Goal: Information Seeking & Learning: Check status

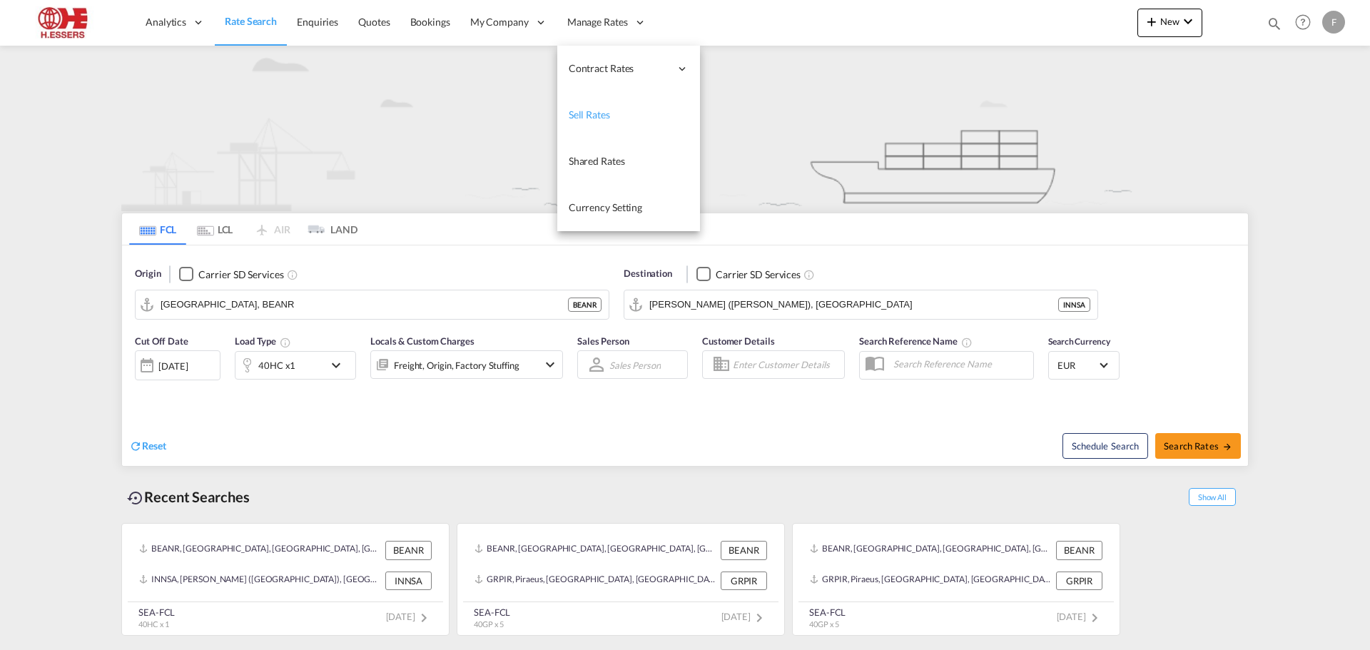
drag, startPoint x: 591, startPoint y: 108, endPoint x: 604, endPoint y: 136, distance: 30.9
click at [591, 108] on span "Sell Rates" at bounding box center [589, 114] width 41 height 12
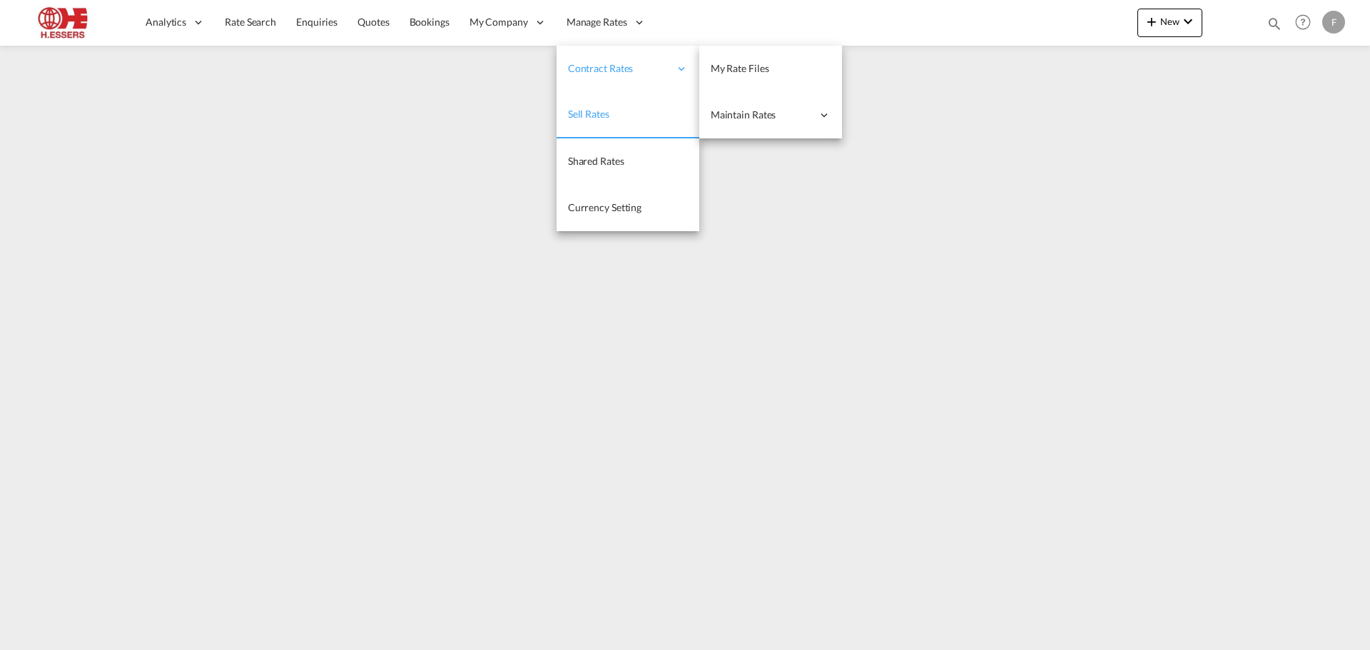
click at [606, 71] on span "Contract Rates" at bounding box center [618, 68] width 101 height 14
click at [757, 71] on span "My Rate Files" at bounding box center [740, 68] width 58 height 12
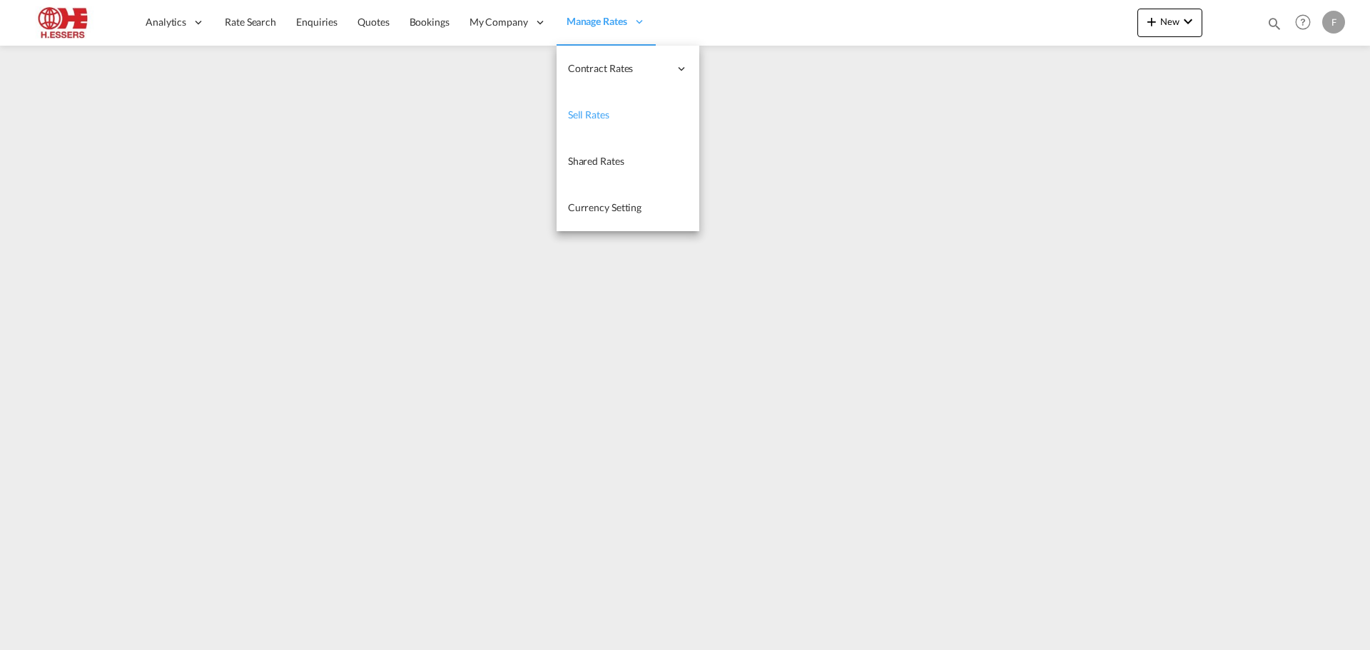
click at [592, 110] on span "Sell Rates" at bounding box center [588, 114] width 41 height 12
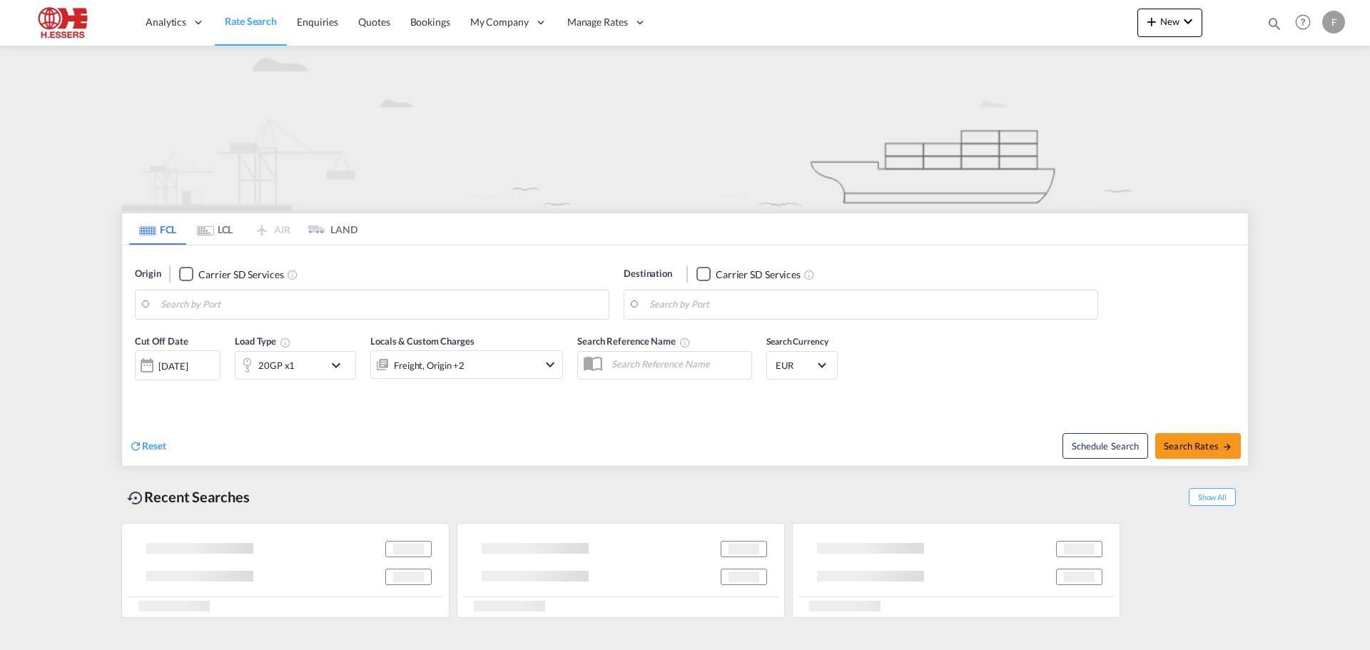
type input "[GEOGRAPHIC_DATA], BEANR"
type input "[PERSON_NAME] ([PERSON_NAME]), [GEOGRAPHIC_DATA]"
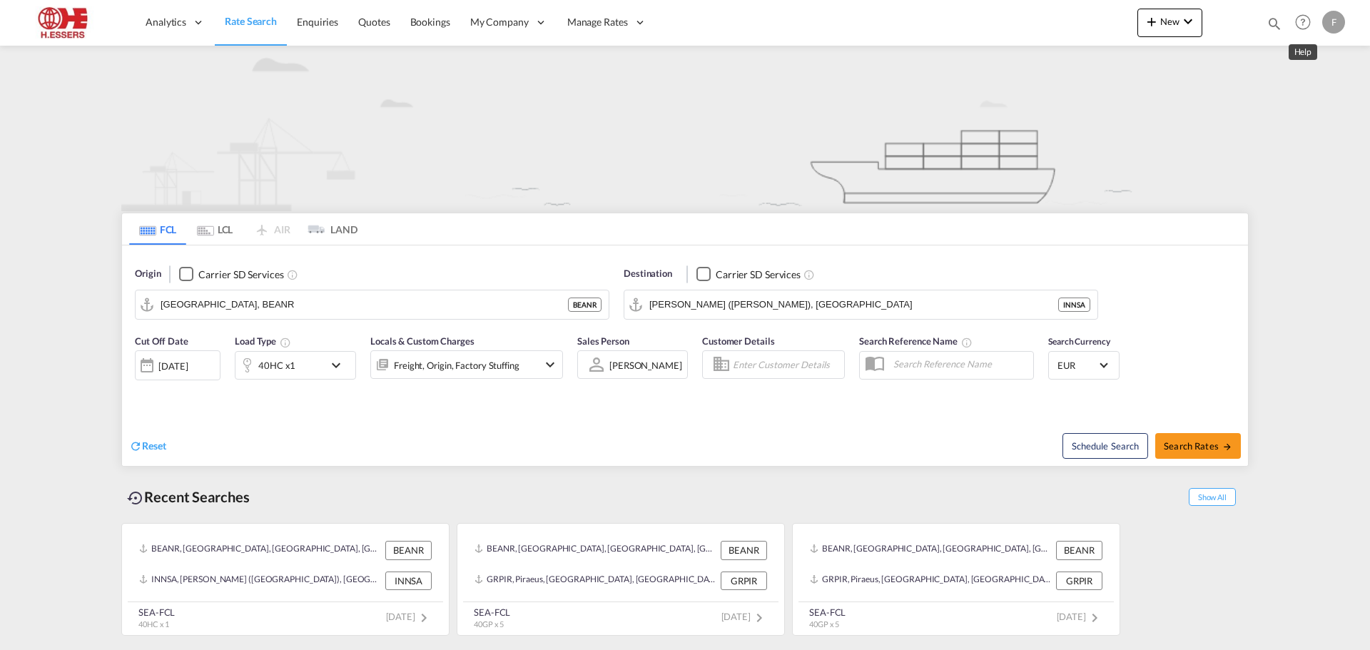
click at [1326, 21] on div "F" at bounding box center [1333, 22] width 23 height 23
click at [1306, 119] on button "Logout" at bounding box center [1317, 109] width 93 height 29
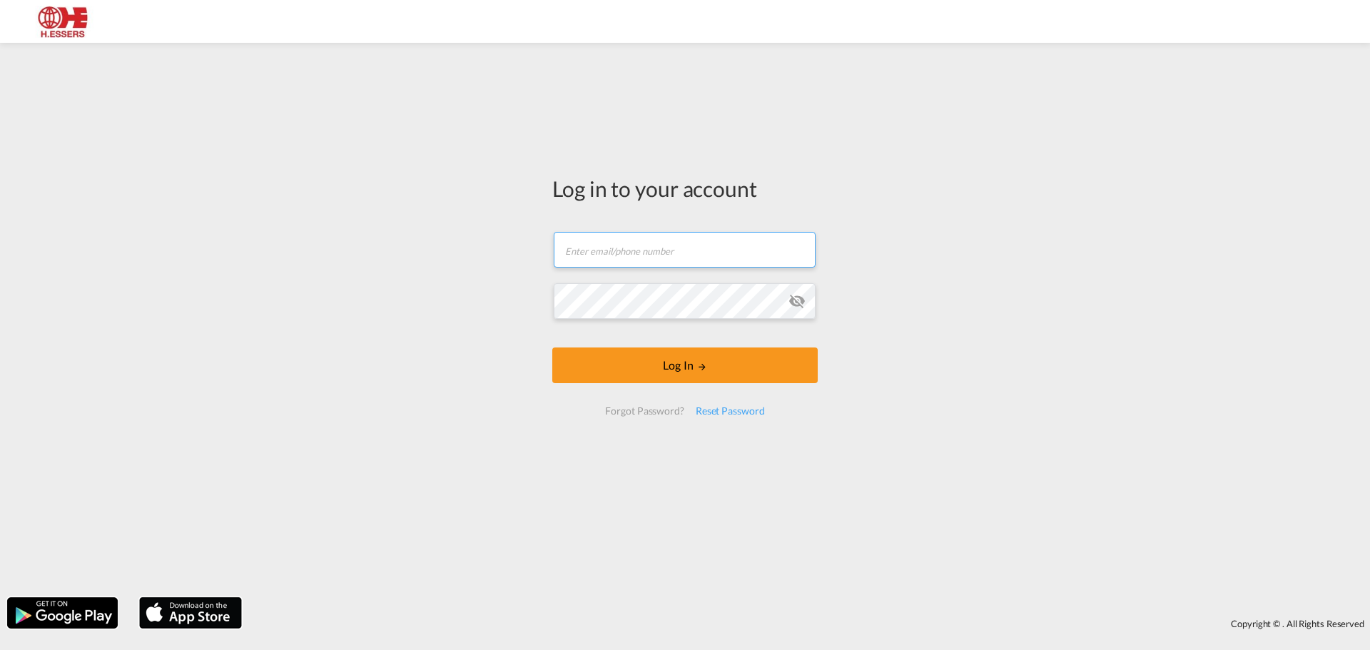
click at [727, 253] on input "text" at bounding box center [685, 250] width 262 height 36
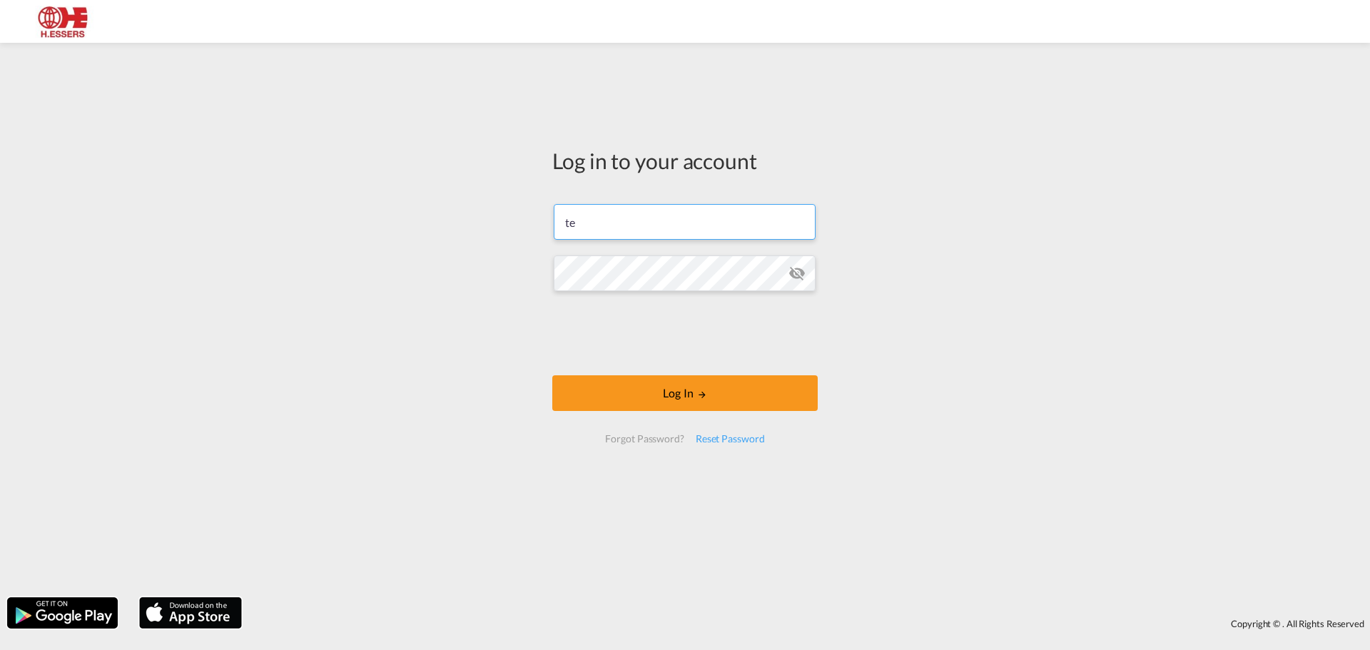
type input "[EMAIL_ADDRESS][DOMAIN_NAME]"
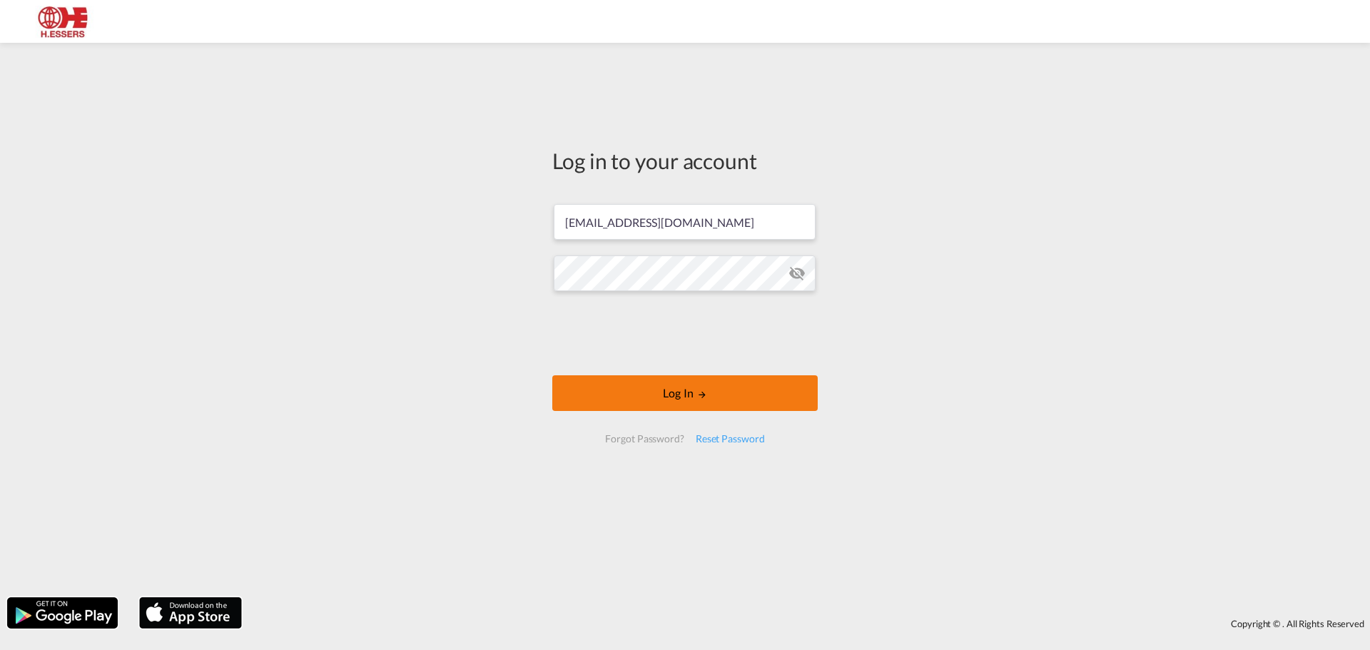
click at [731, 397] on button "Log In" at bounding box center [684, 393] width 265 height 36
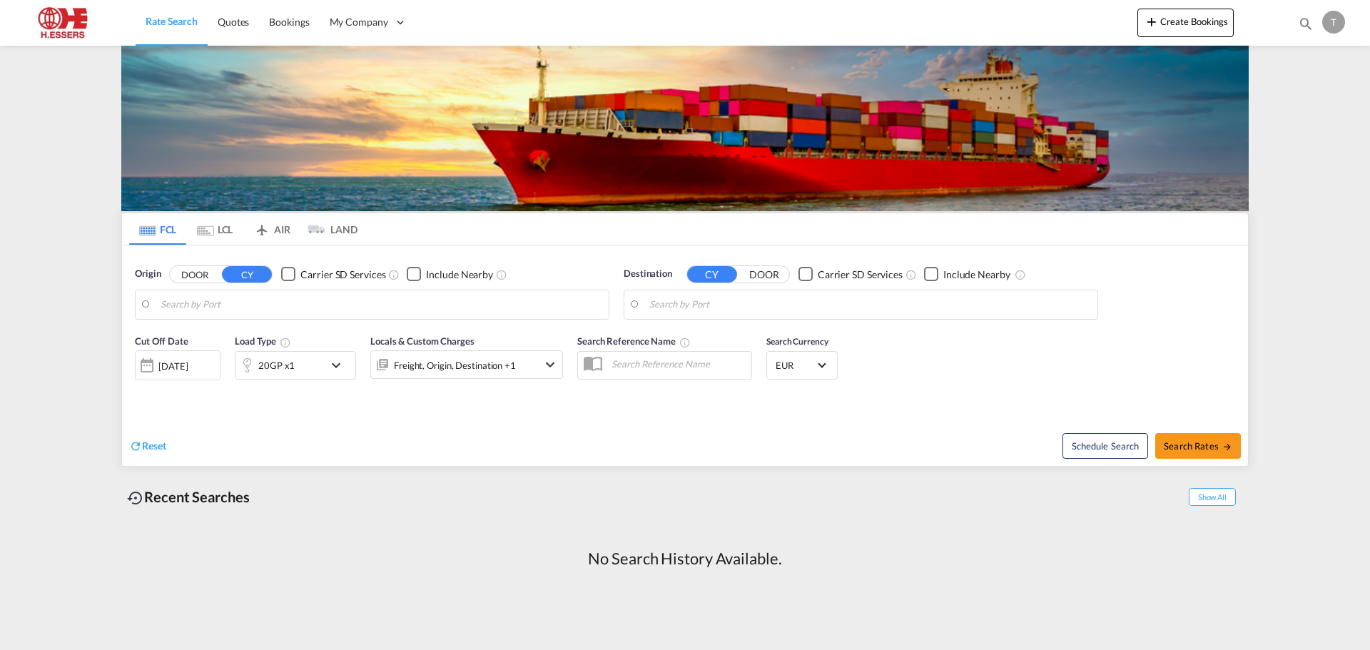
click at [274, 309] on input "Search by Port" at bounding box center [381, 304] width 441 height 21
click at [247, 302] on input "Search by Port" at bounding box center [381, 304] width 441 height 21
click at [255, 302] on input "Search by Port" at bounding box center [381, 304] width 441 height 21
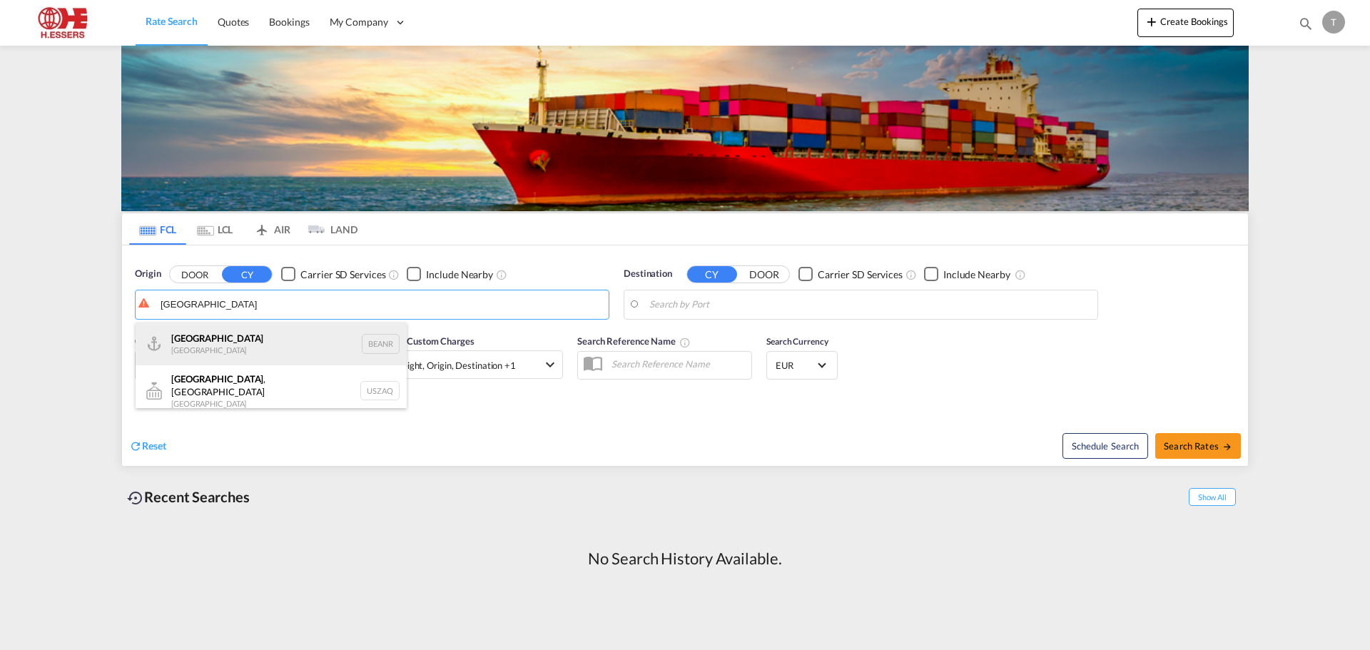
click at [220, 345] on div "Antwerp [GEOGRAPHIC_DATA] BEANR" at bounding box center [271, 343] width 271 height 43
type input "[GEOGRAPHIC_DATA], BEANR"
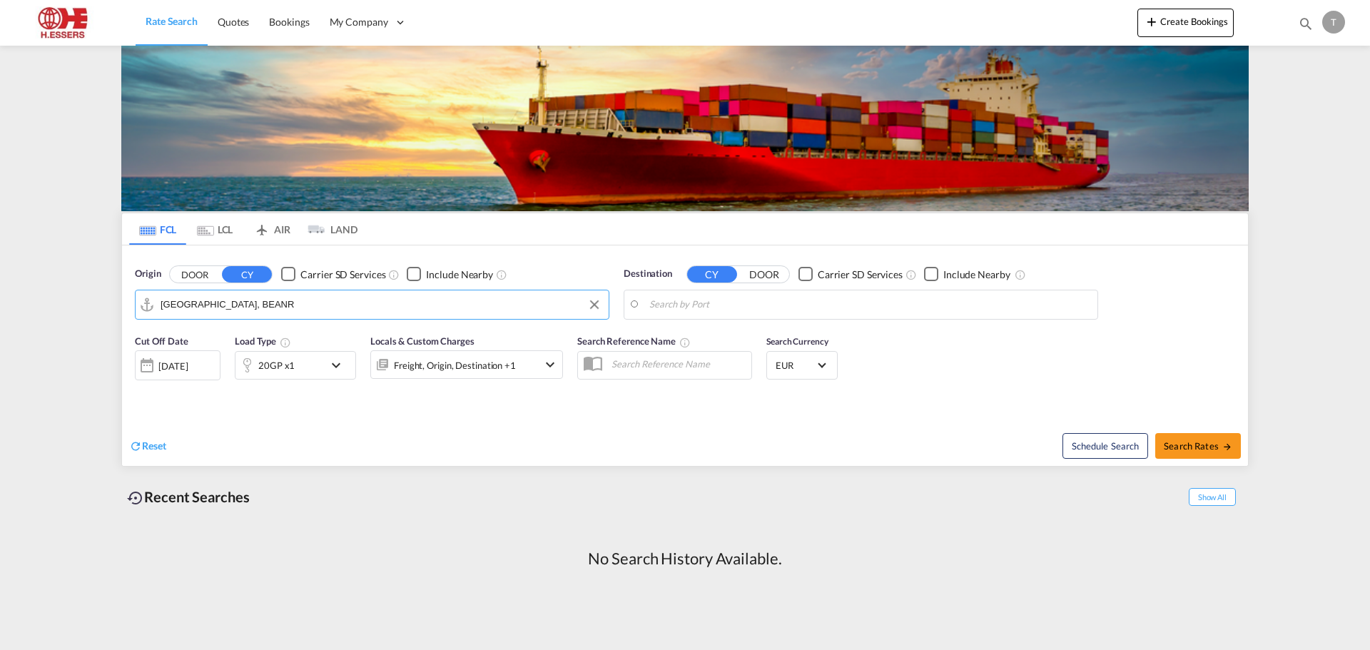
click at [695, 305] on input "Search by Port" at bounding box center [869, 304] width 441 height 21
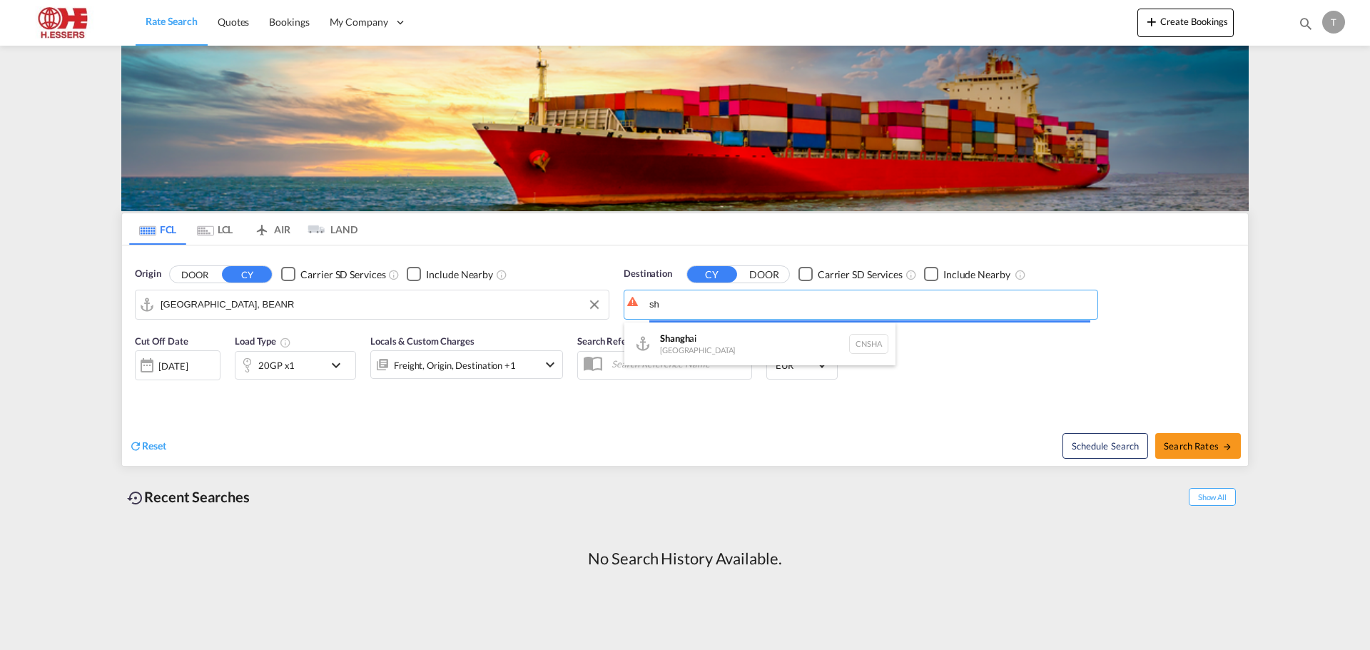
type input "s"
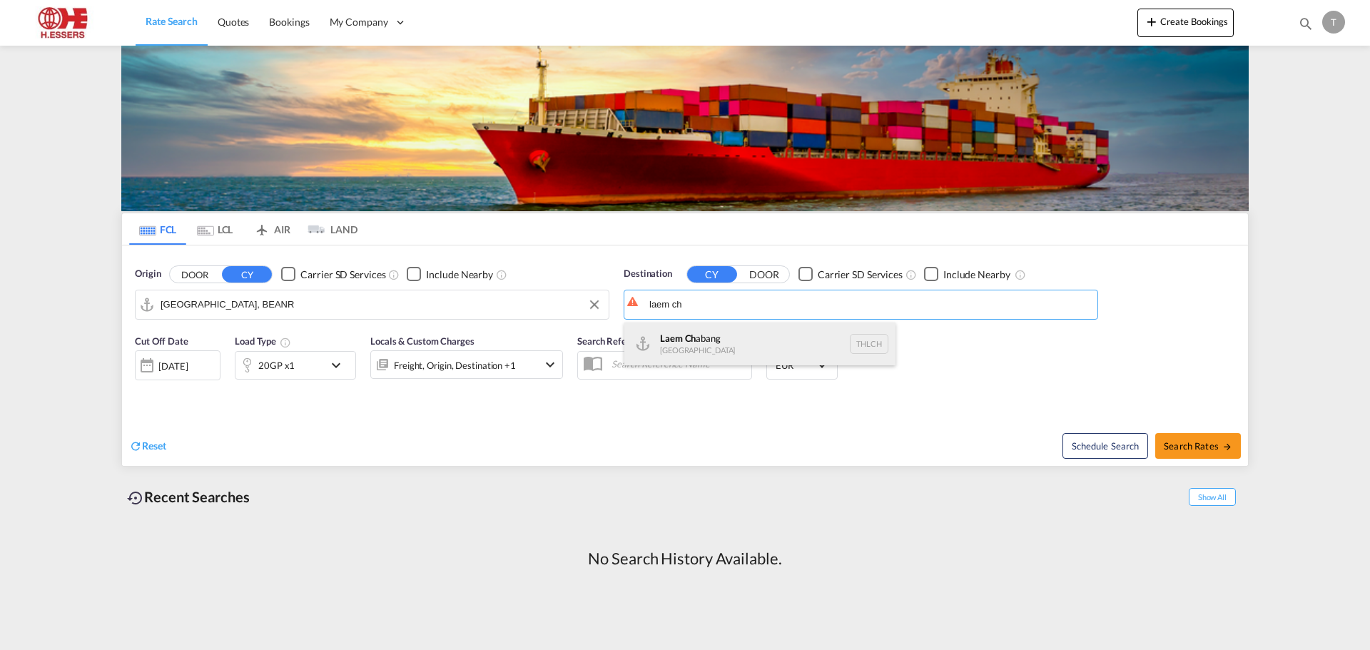
click at [695, 342] on div "Laem Ch abang [GEOGRAPHIC_DATA] THLCH" at bounding box center [759, 343] width 271 height 43
type input "Laem Chabang, THLCH"
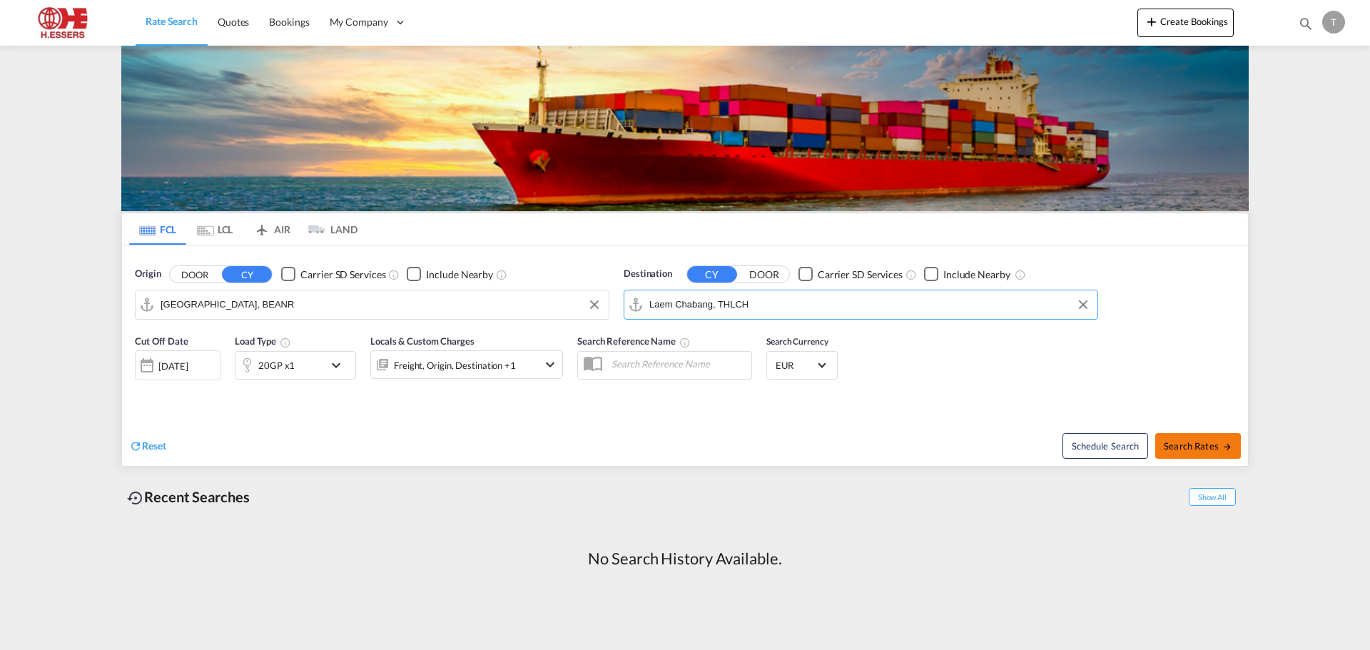
click at [1196, 447] on span "Search Rates" at bounding box center [1198, 445] width 68 height 11
type input "BEANR to THLCH / [DATE]"
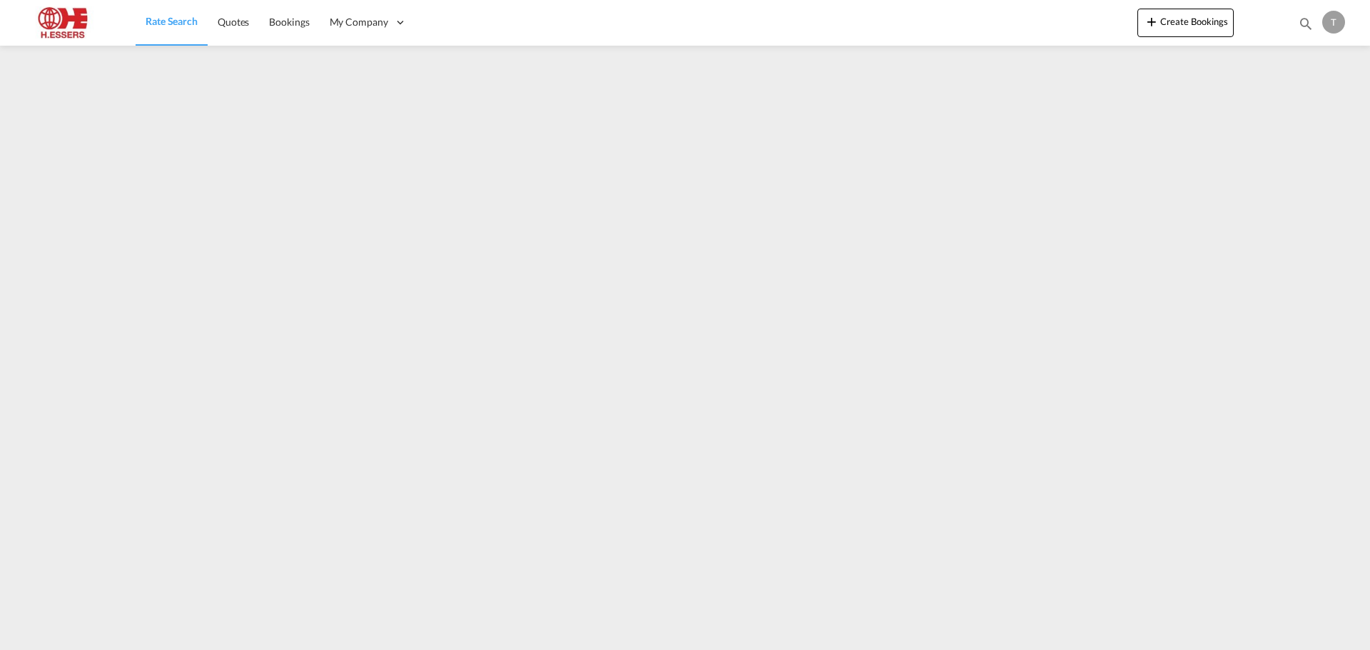
click at [167, 20] on span "Rate Search" at bounding box center [172, 21] width 52 height 12
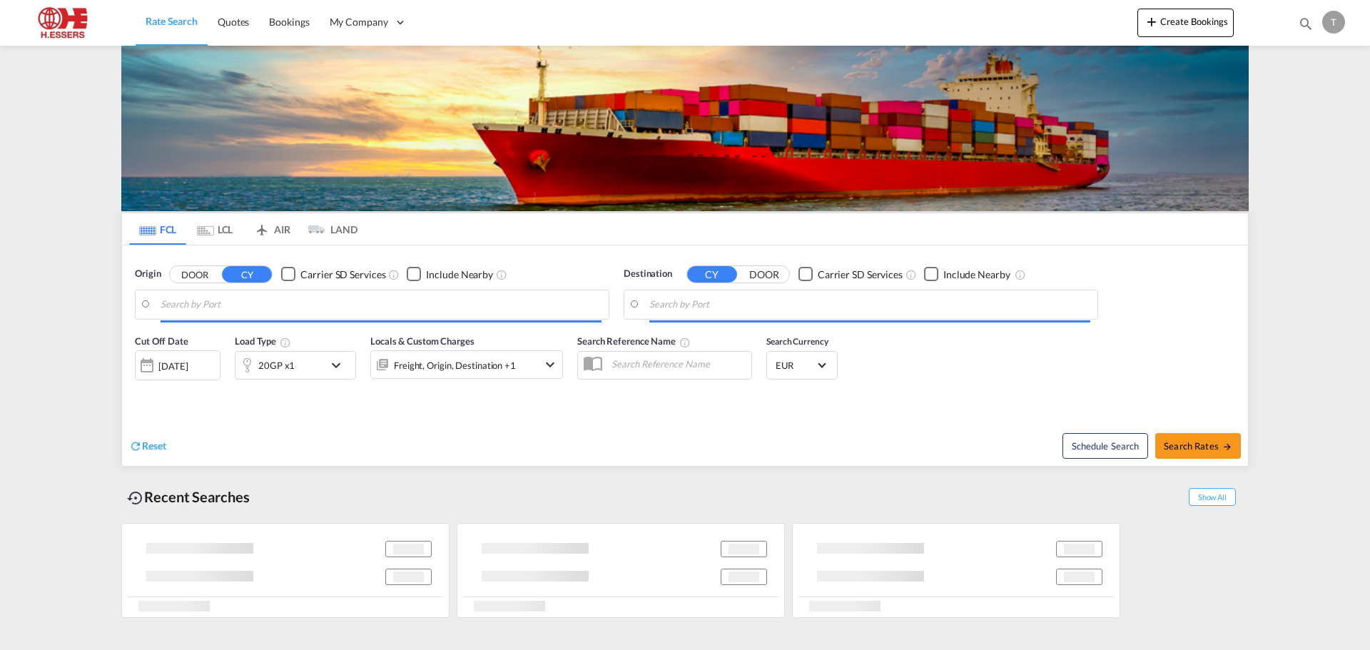
type input "[GEOGRAPHIC_DATA], BEANR"
type input "Laem Chabang, THLCH"
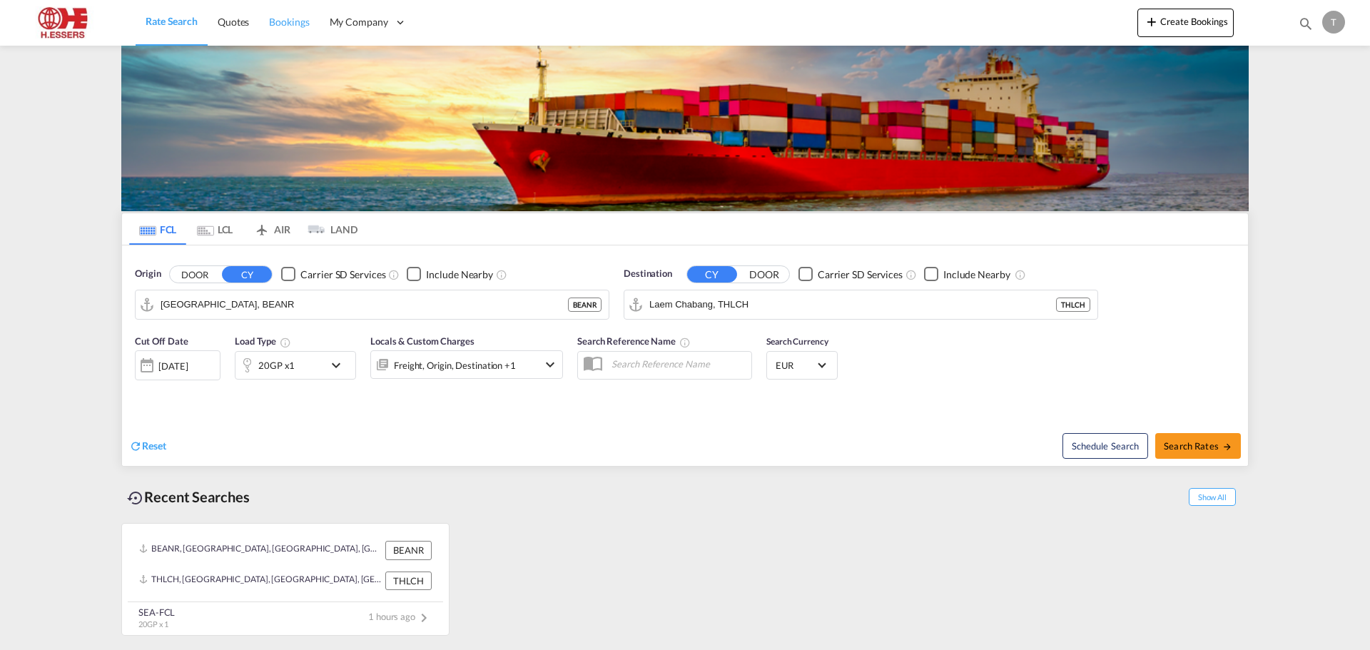
click at [296, 15] on span "Bookings" at bounding box center [289, 22] width 40 height 14
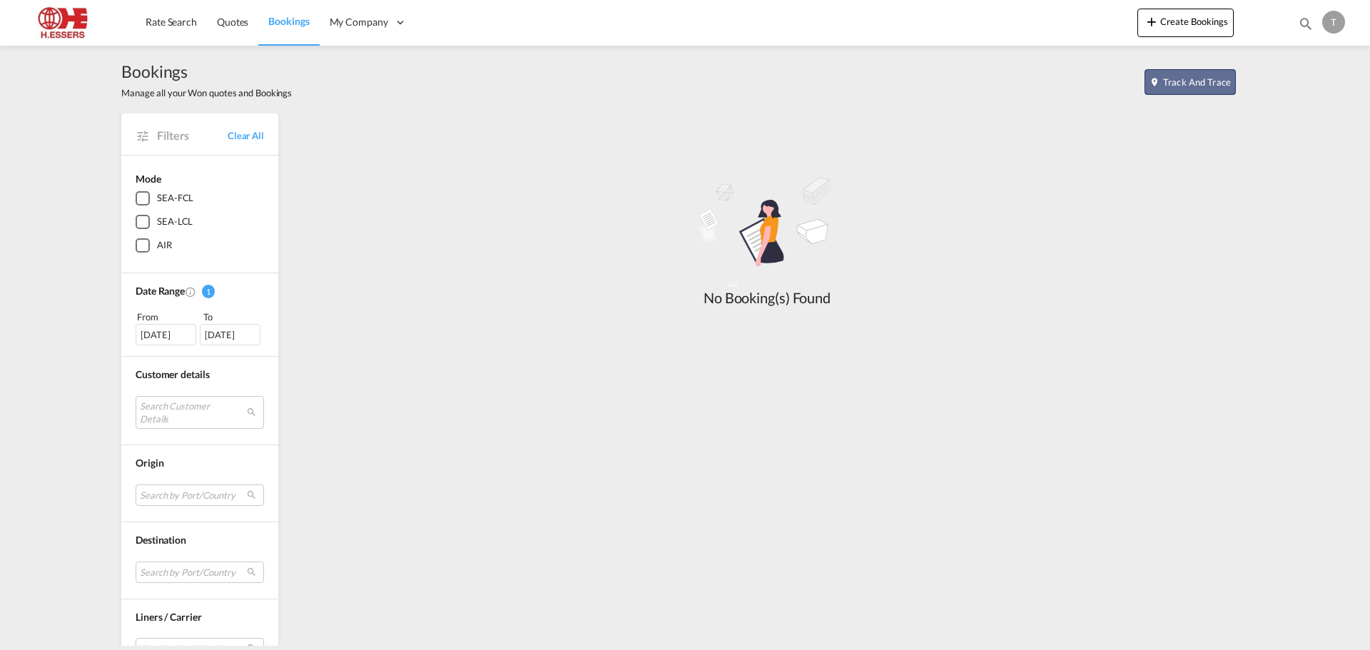
click at [1199, 86] on button "Track and Trace" at bounding box center [1189, 82] width 91 height 26
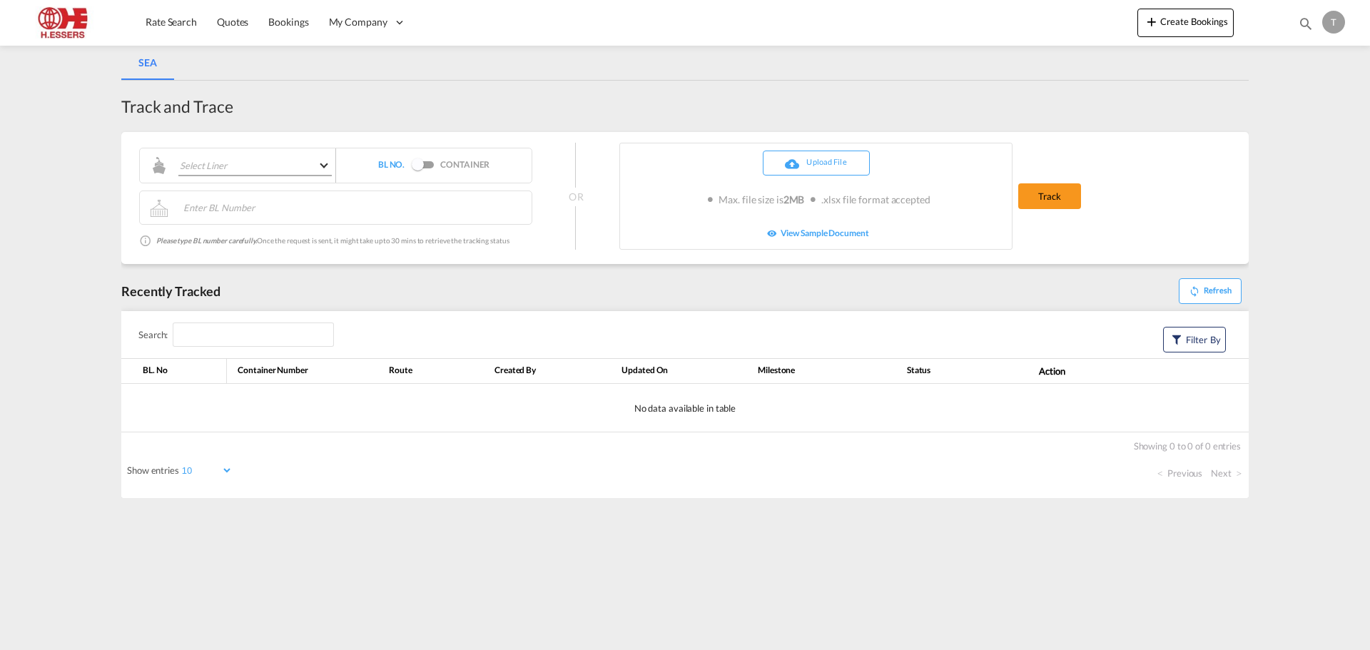
click at [281, 164] on md-select "Select Liner MAERSK LINE Evergreen Line HAPAG [PERSON_NAME] ANL [PERSON_NAME] L…" at bounding box center [250, 165] width 164 height 21
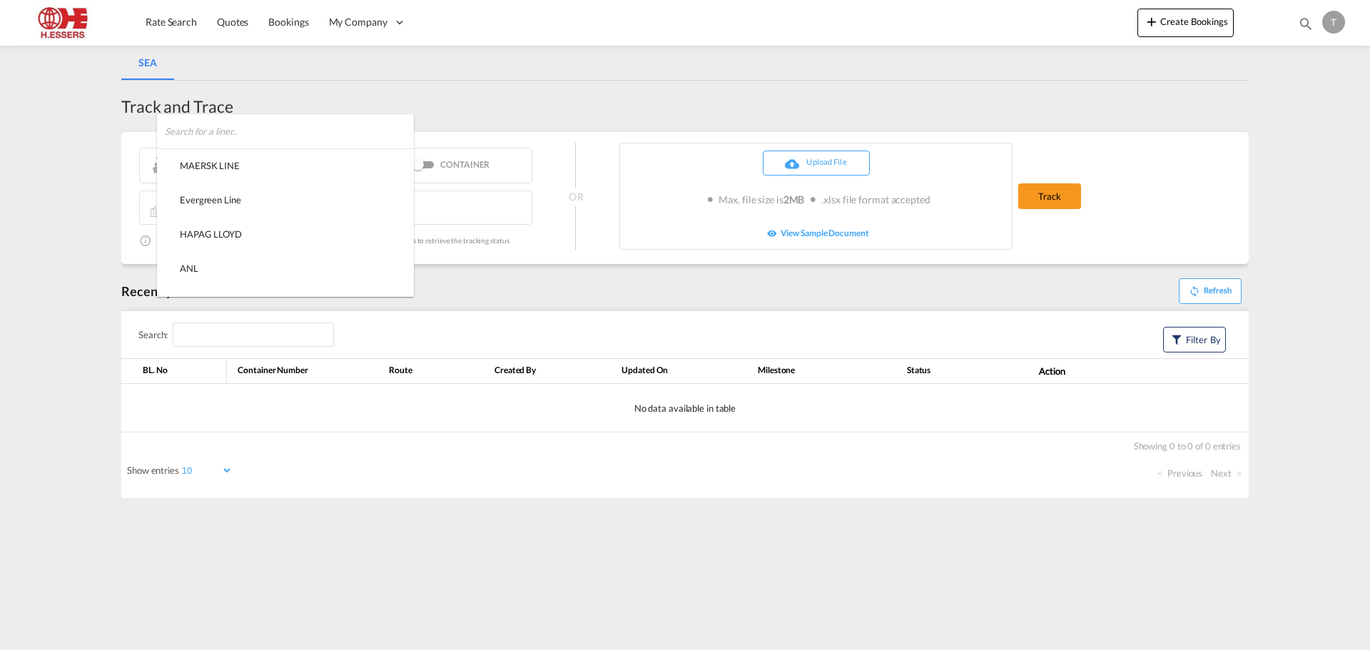
click at [449, 203] on md-backdrop at bounding box center [685, 325] width 1370 height 650
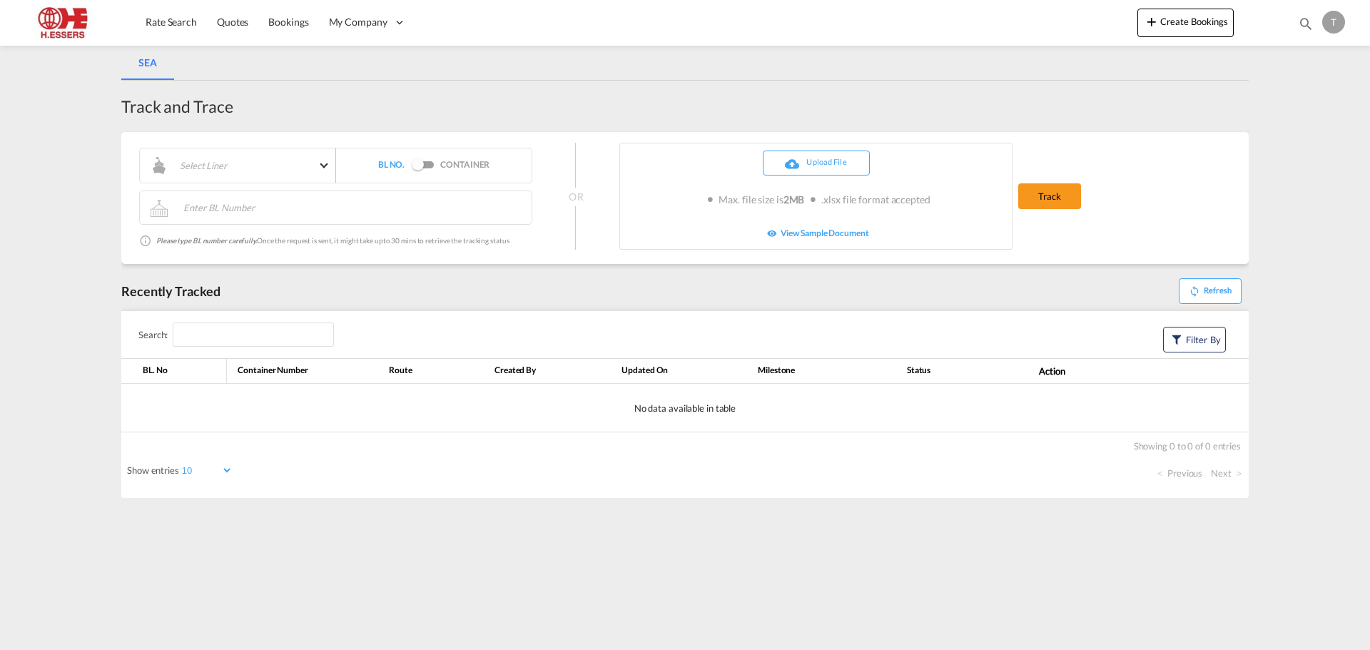
click at [297, 213] on input "text" at bounding box center [356, 205] width 348 height 21
type input "TEMU5085752"
click at [424, 166] on div "Switch 1" at bounding box center [422, 165] width 21 height 17
click at [366, 208] on input "TEMU5085752" at bounding box center [356, 205] width 348 height 21
click at [1055, 188] on button "Track" at bounding box center [1049, 196] width 63 height 26
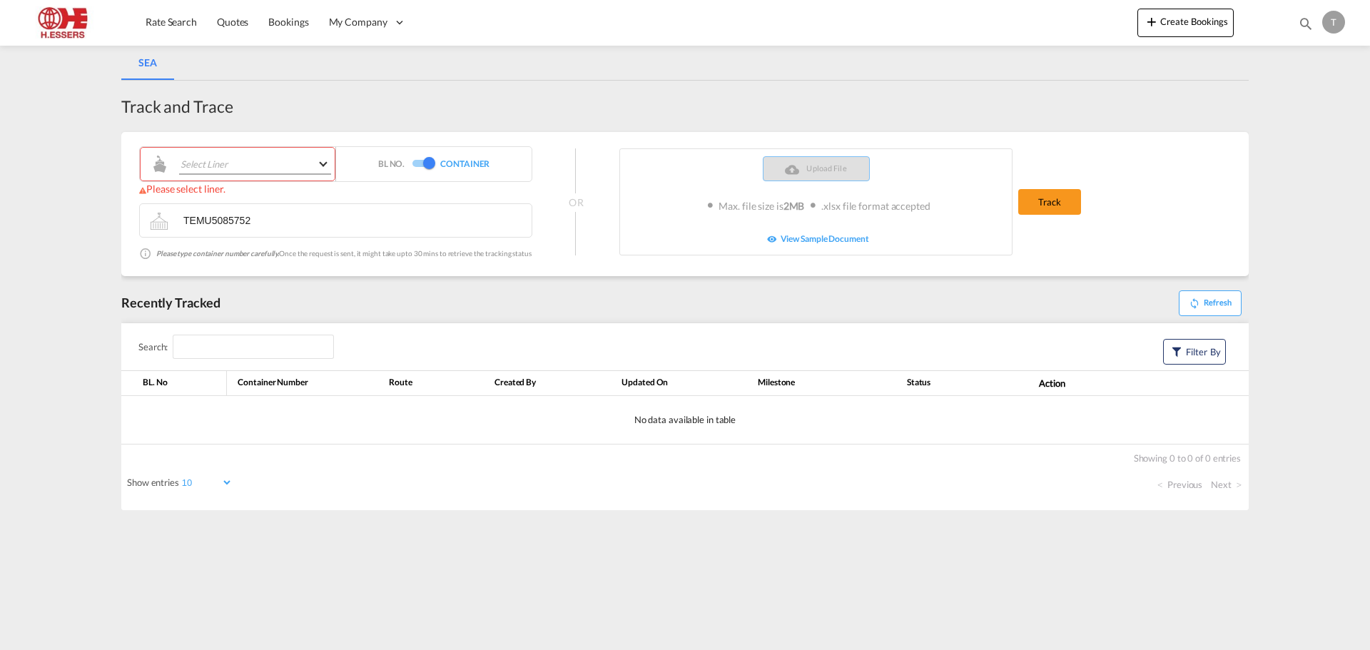
click at [259, 159] on md-select "Select Liner" at bounding box center [249, 163] width 163 height 21
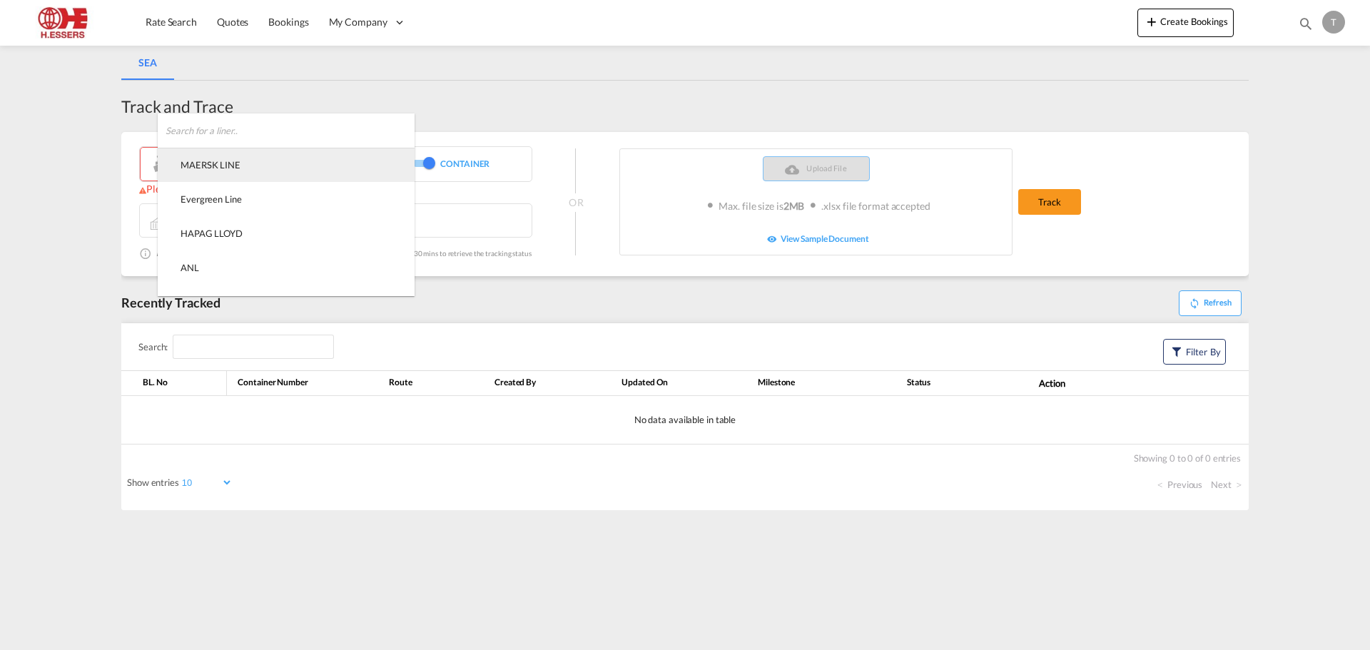
type md-option "[object Object]"
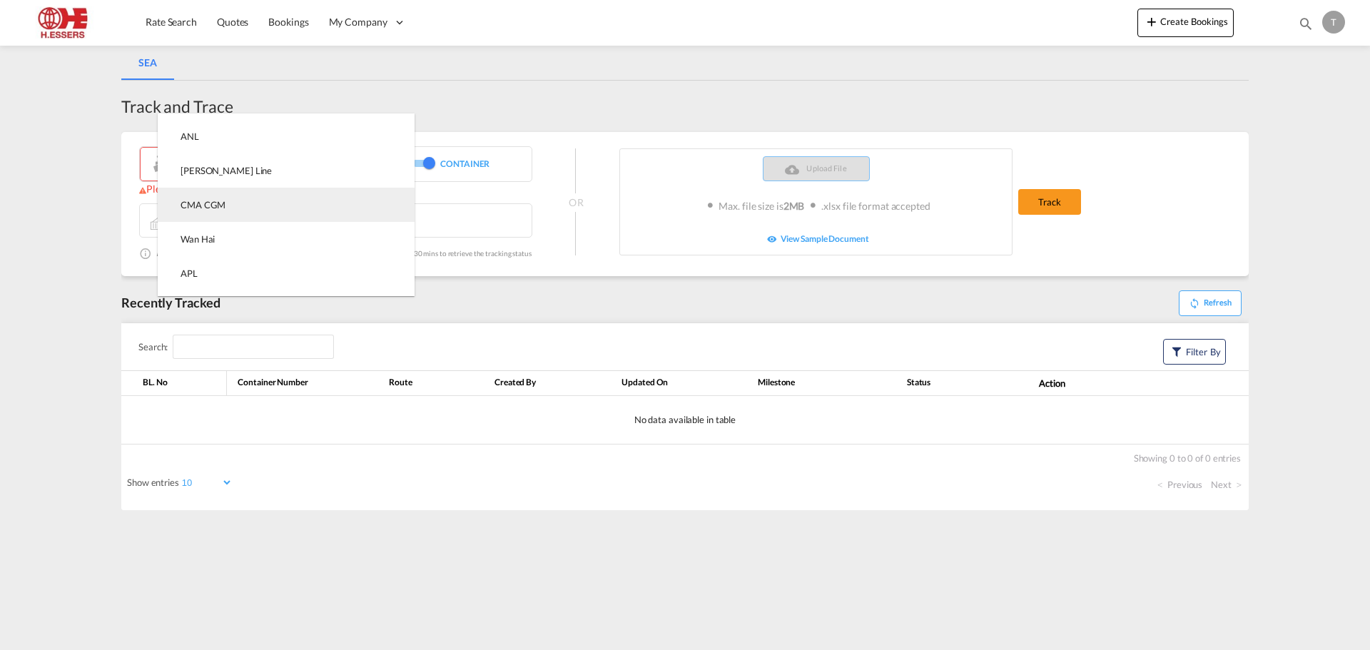
type md-option "[object Object]"
click at [203, 206] on div "CMA CGM" at bounding box center [202, 204] width 45 height 13
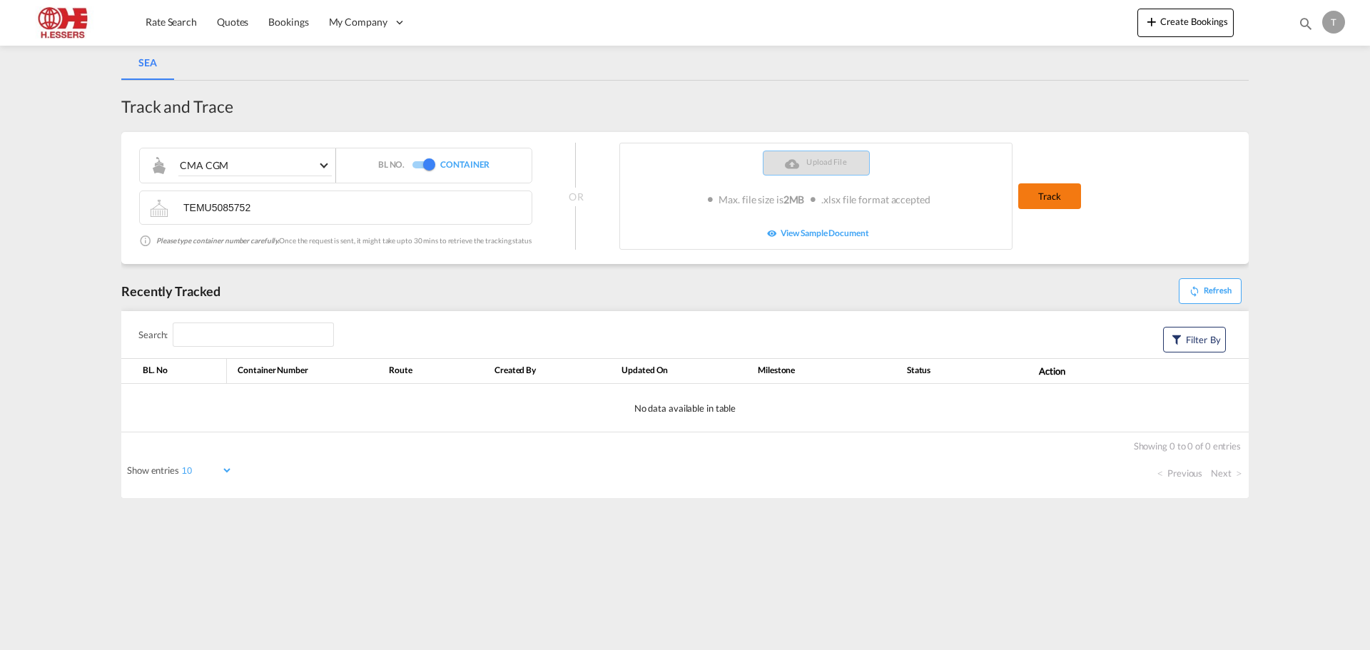
click at [1069, 198] on button "Track" at bounding box center [1049, 196] width 63 height 26
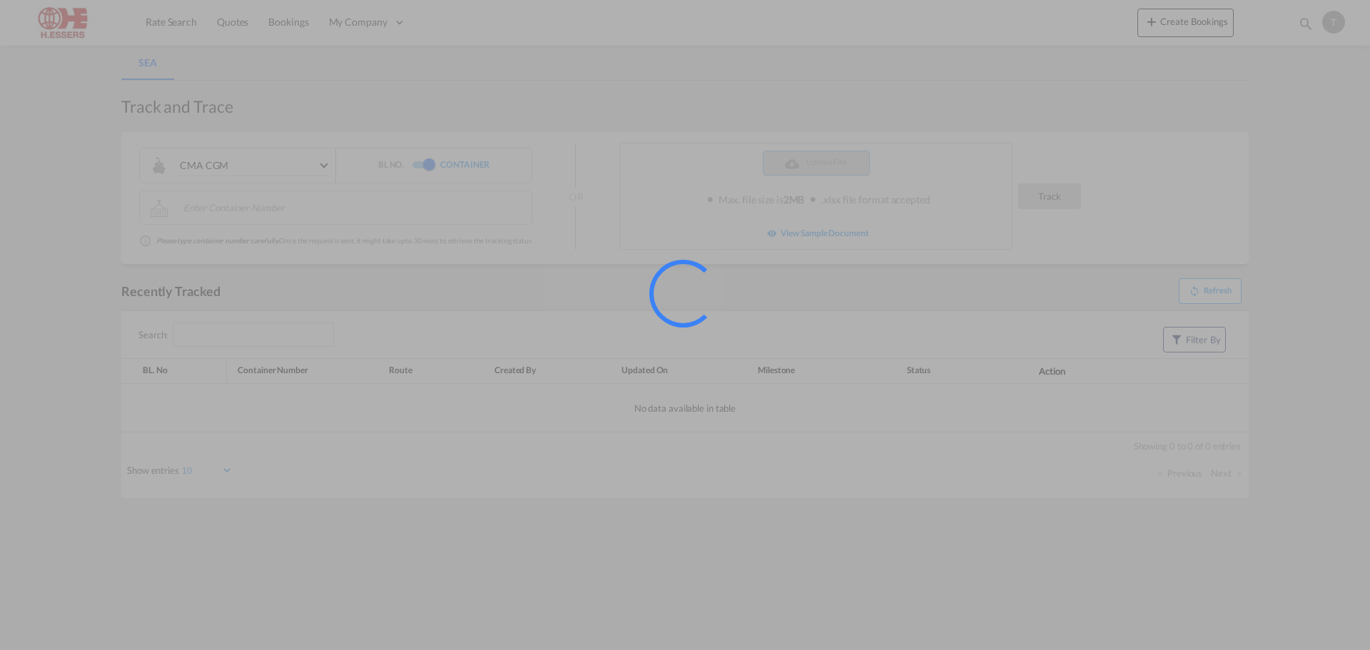
select select "10"
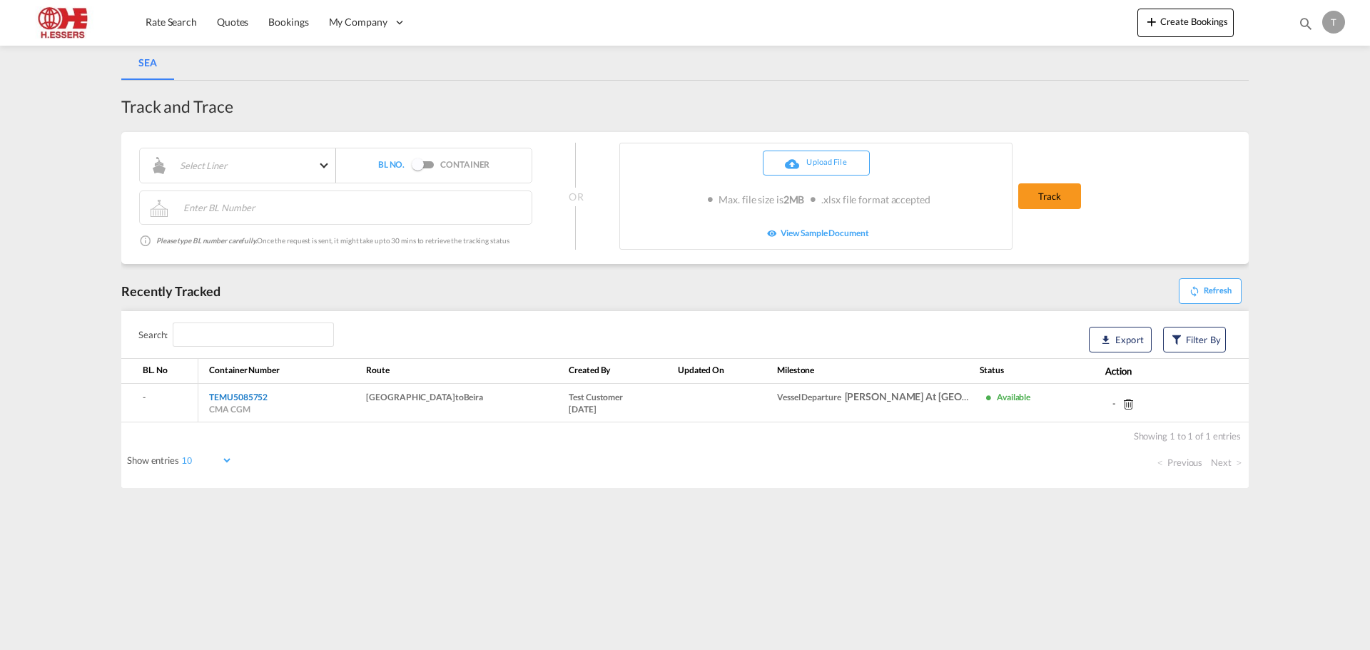
click at [247, 396] on link "TEMU5085752" at bounding box center [238, 397] width 58 height 11
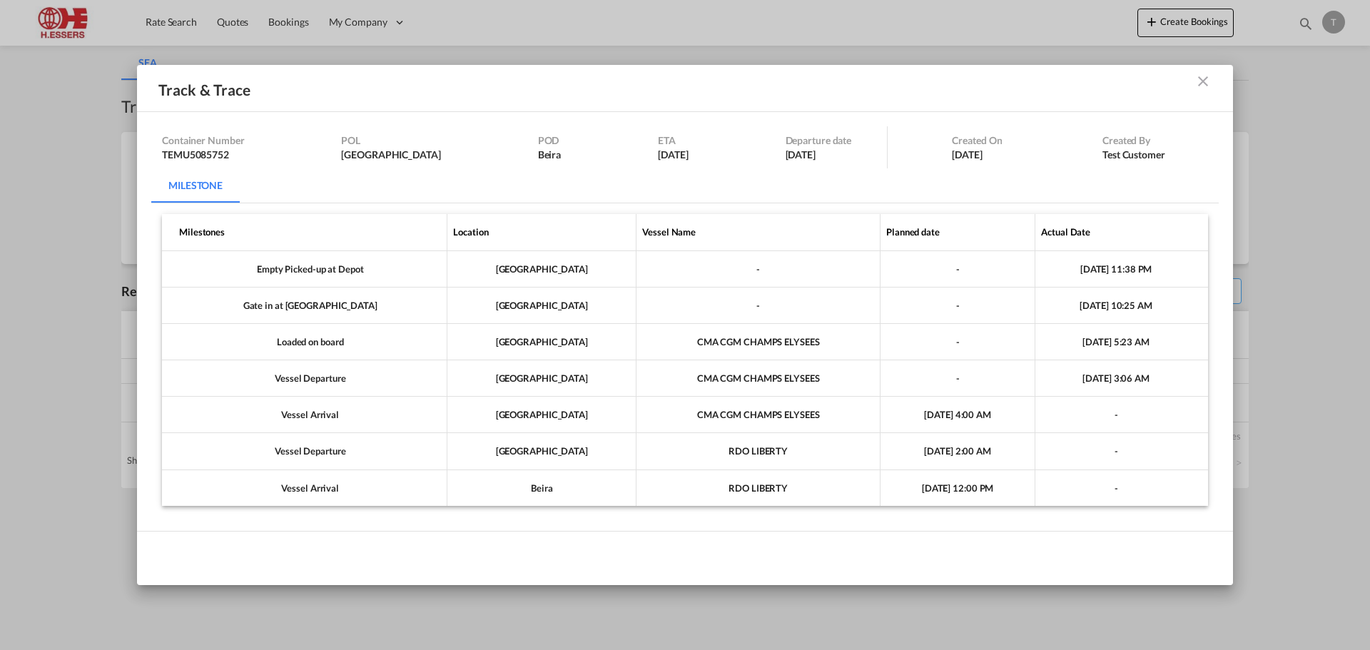
click at [1202, 80] on md-icon "icon-close m-10 fg-AAA8AD cursor" at bounding box center [1202, 81] width 17 height 17
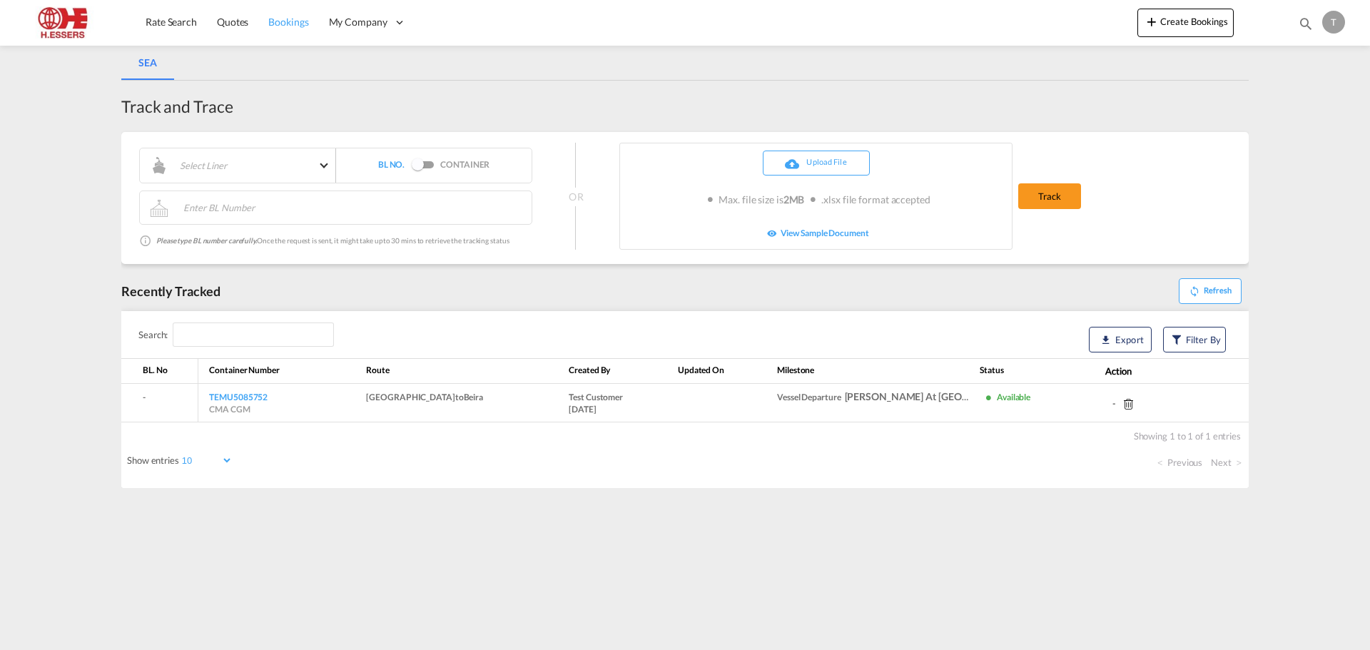
click at [285, 26] on span "Bookings" at bounding box center [288, 22] width 40 height 12
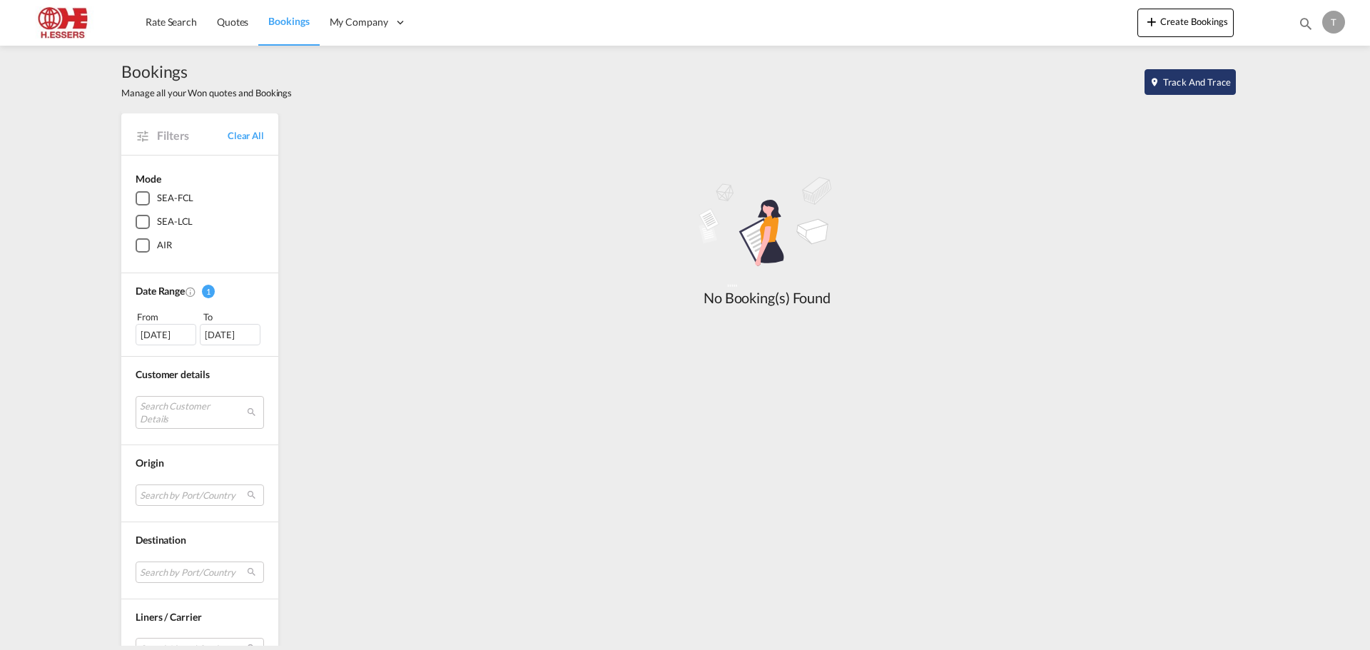
click at [1204, 83] on button "Track and Trace" at bounding box center [1189, 82] width 91 height 26
select select "10"
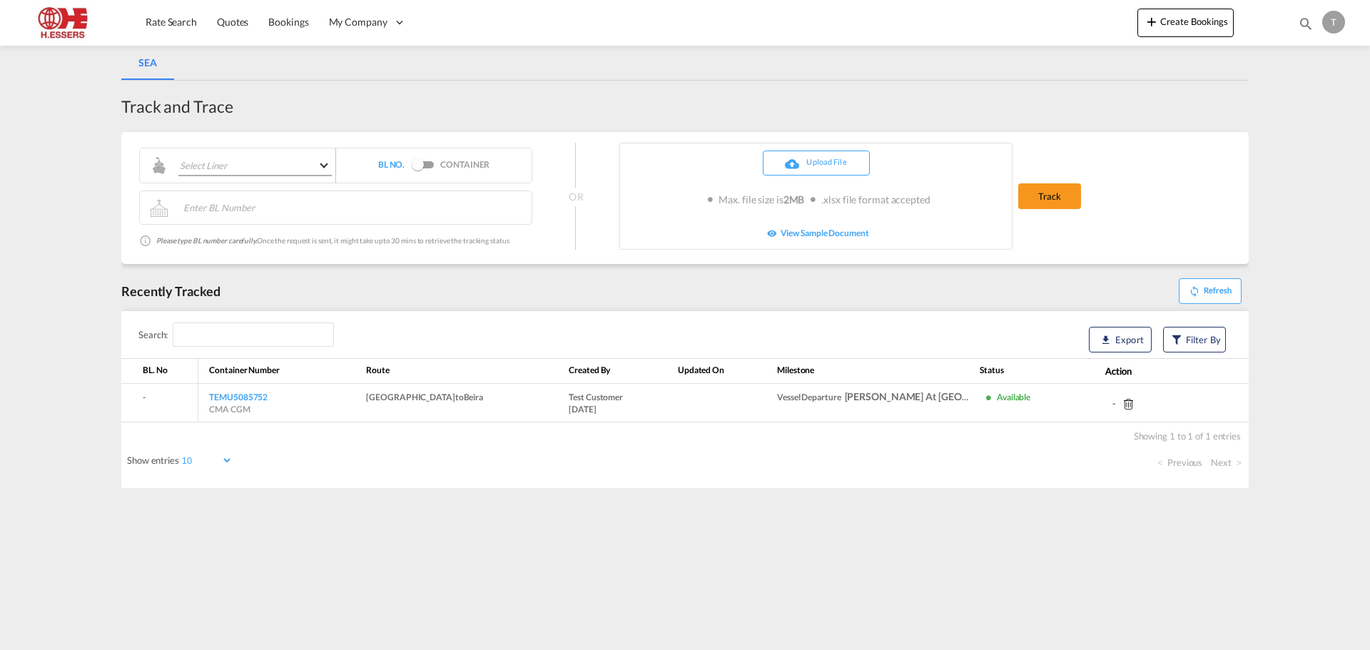
click at [265, 161] on md-select "Select Liner MAERSK LINE Evergreen Line HAPAG [PERSON_NAME] ANL [PERSON_NAME] L…" at bounding box center [250, 165] width 164 height 21
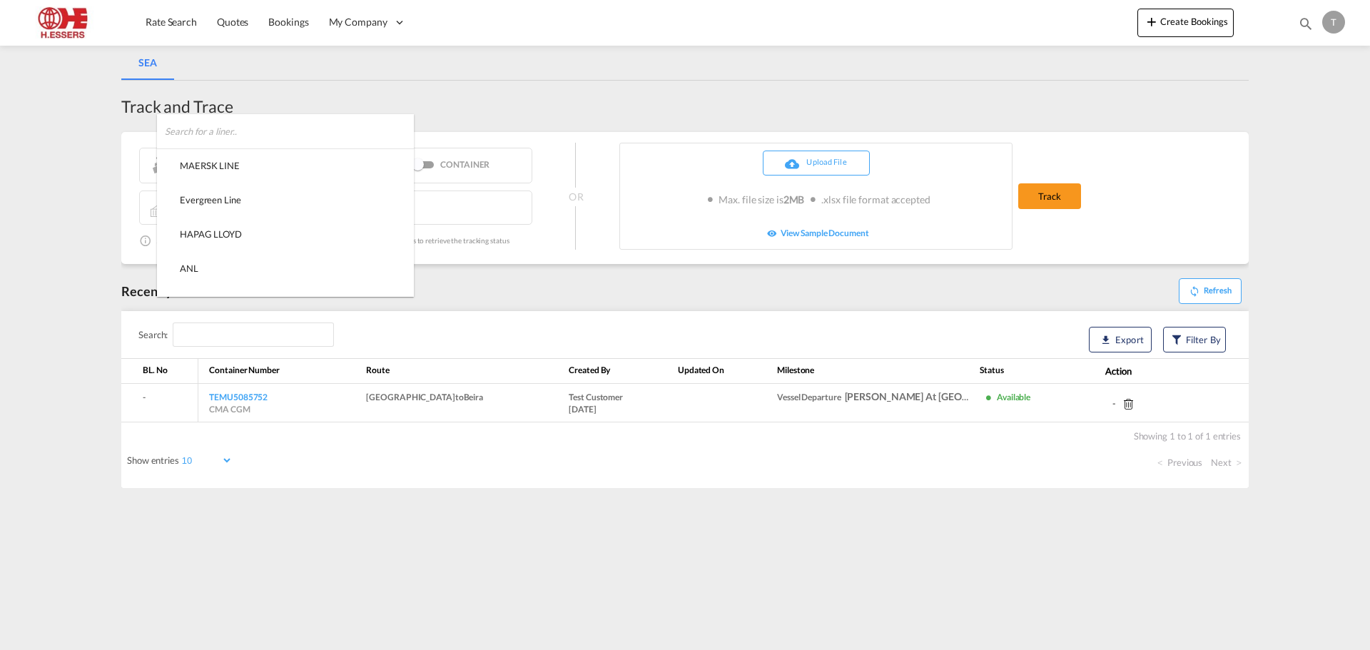
type md-option "[object Object]"
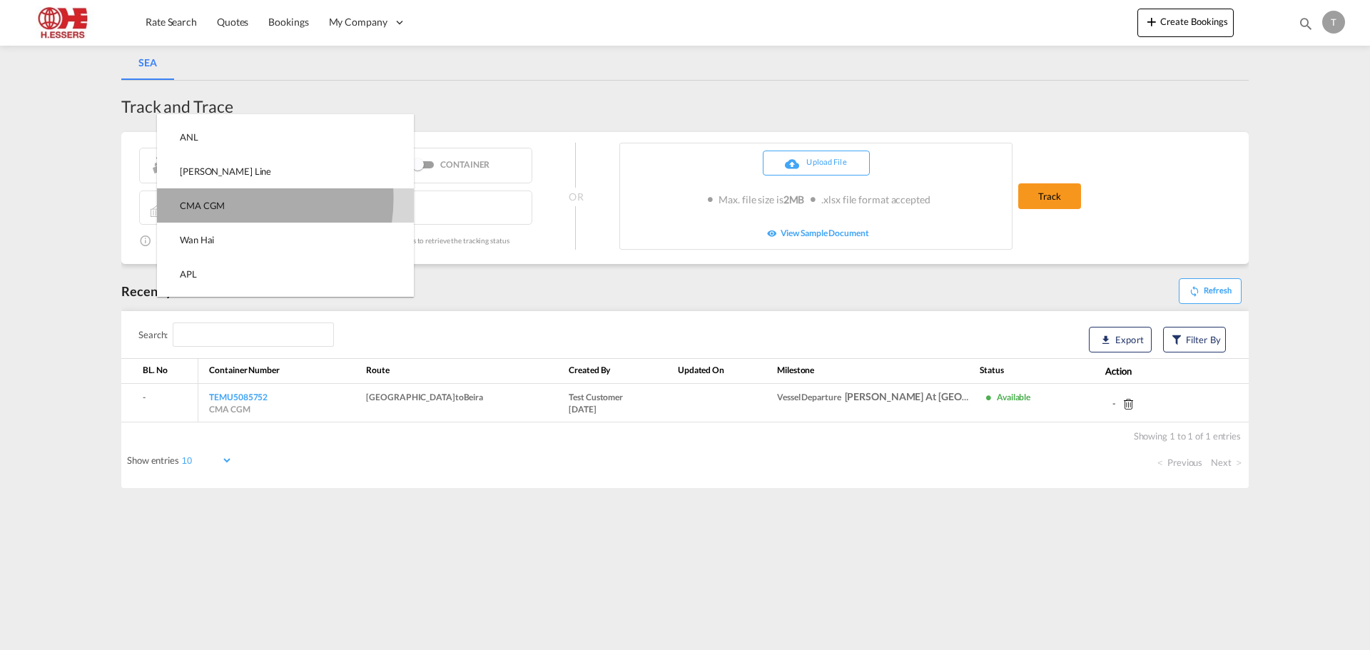
click at [225, 198] on md-option "CMA CGM" at bounding box center [285, 205] width 257 height 34
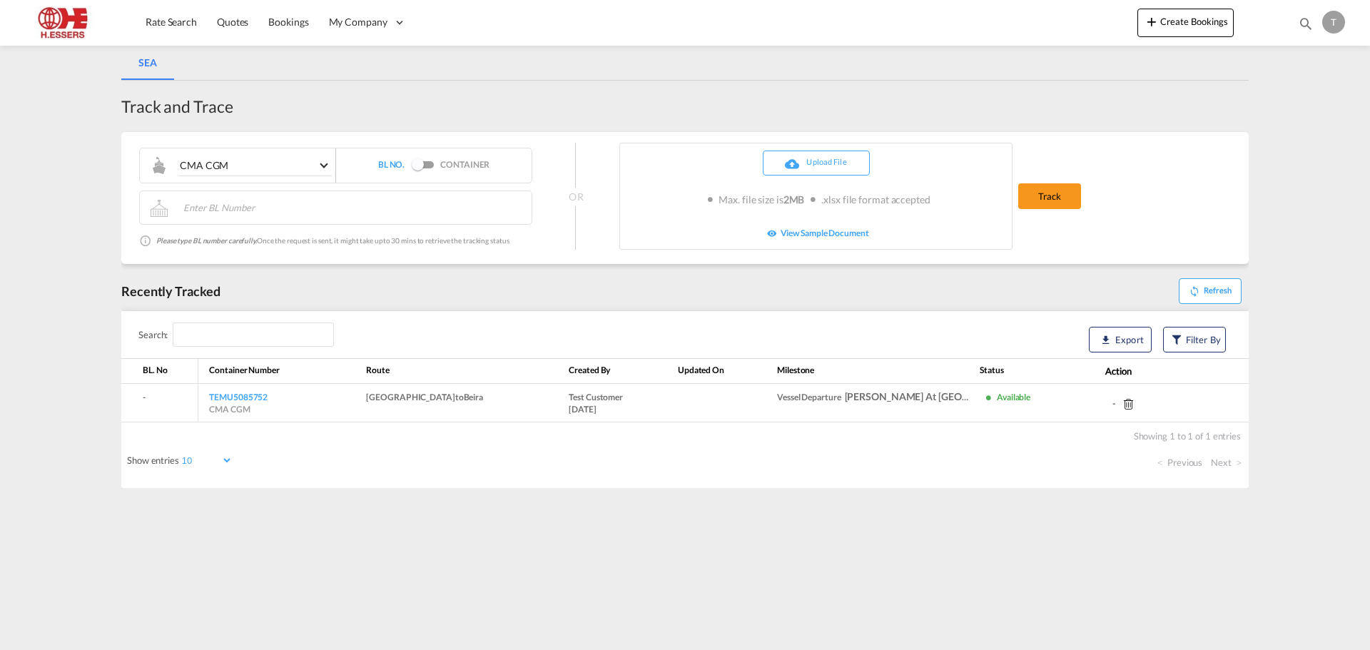
click at [429, 167] on div "Switch 1" at bounding box center [422, 164] width 21 height 7
click at [337, 217] on md-input-container at bounding box center [351, 208] width 360 height 29
click at [335, 211] on input "text" at bounding box center [356, 205] width 348 height 21
paste input "TEMU5085752"
type input "TEMU5085752"
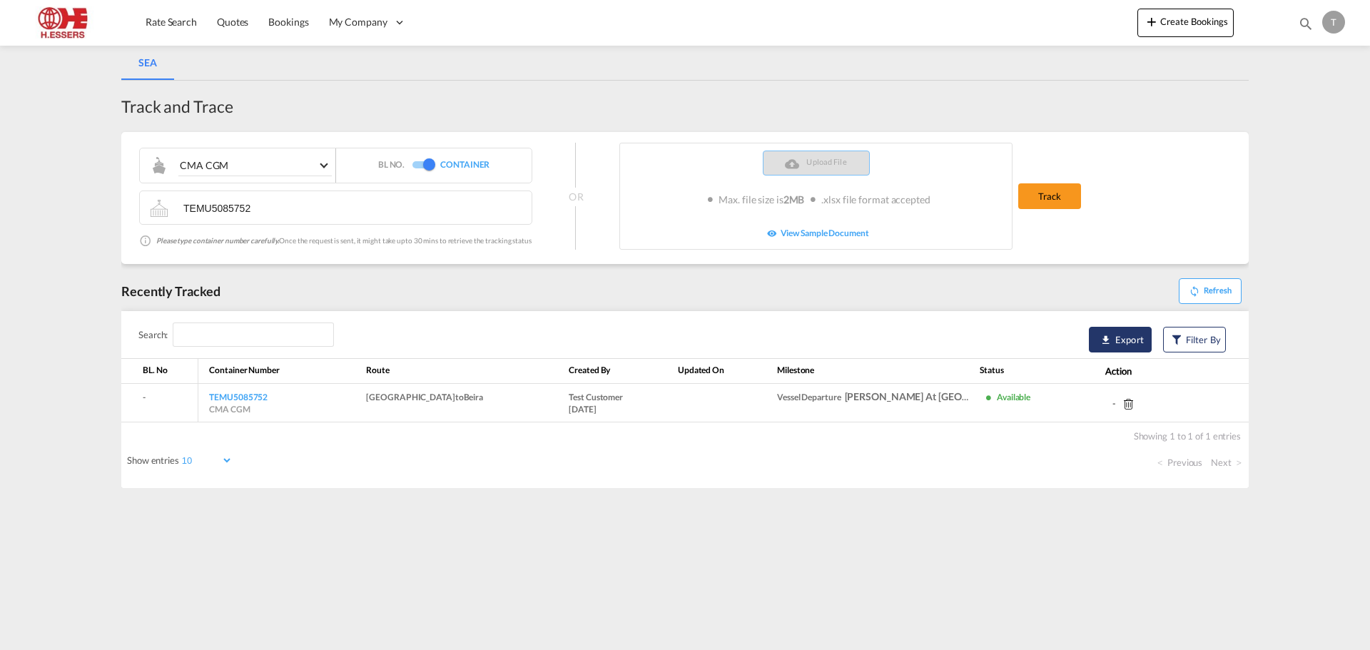
click at [1123, 337] on span "Export" at bounding box center [1129, 339] width 29 height 14
